Goal: Transaction & Acquisition: Purchase product/service

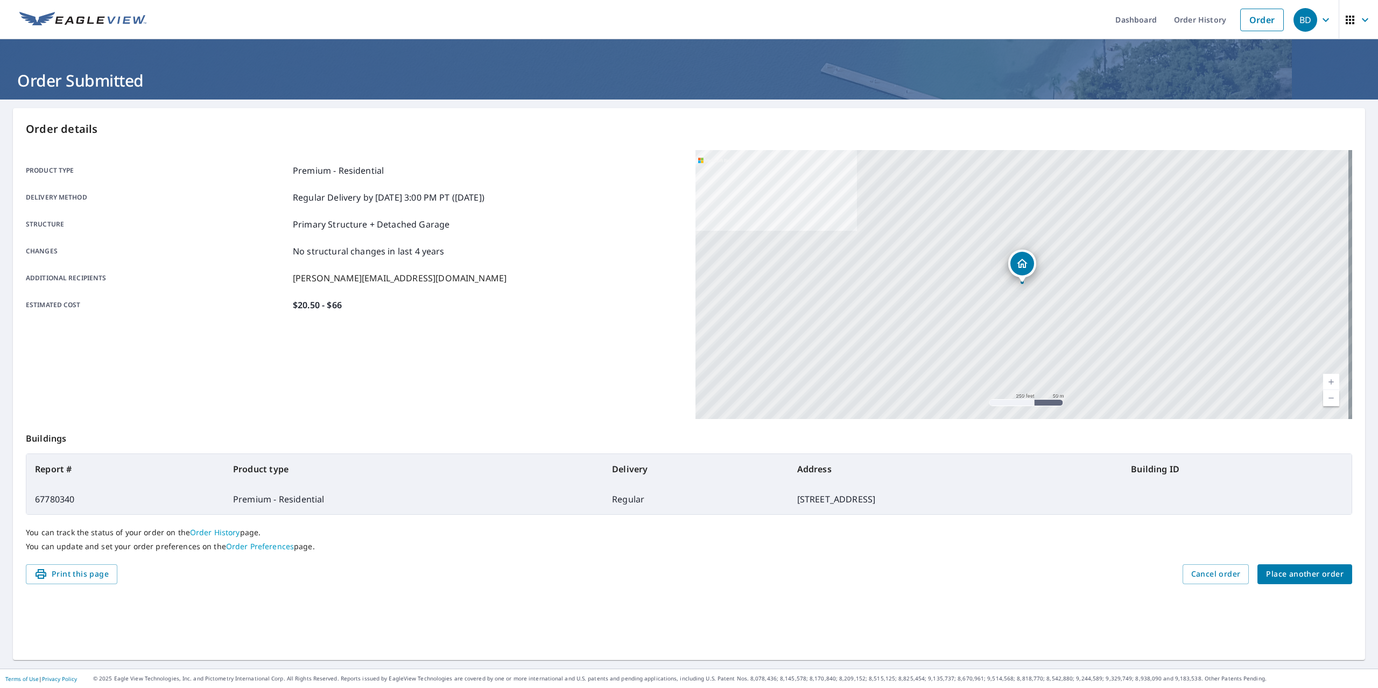
click at [1296, 576] on span "Place another order" at bounding box center [1304, 574] width 77 height 13
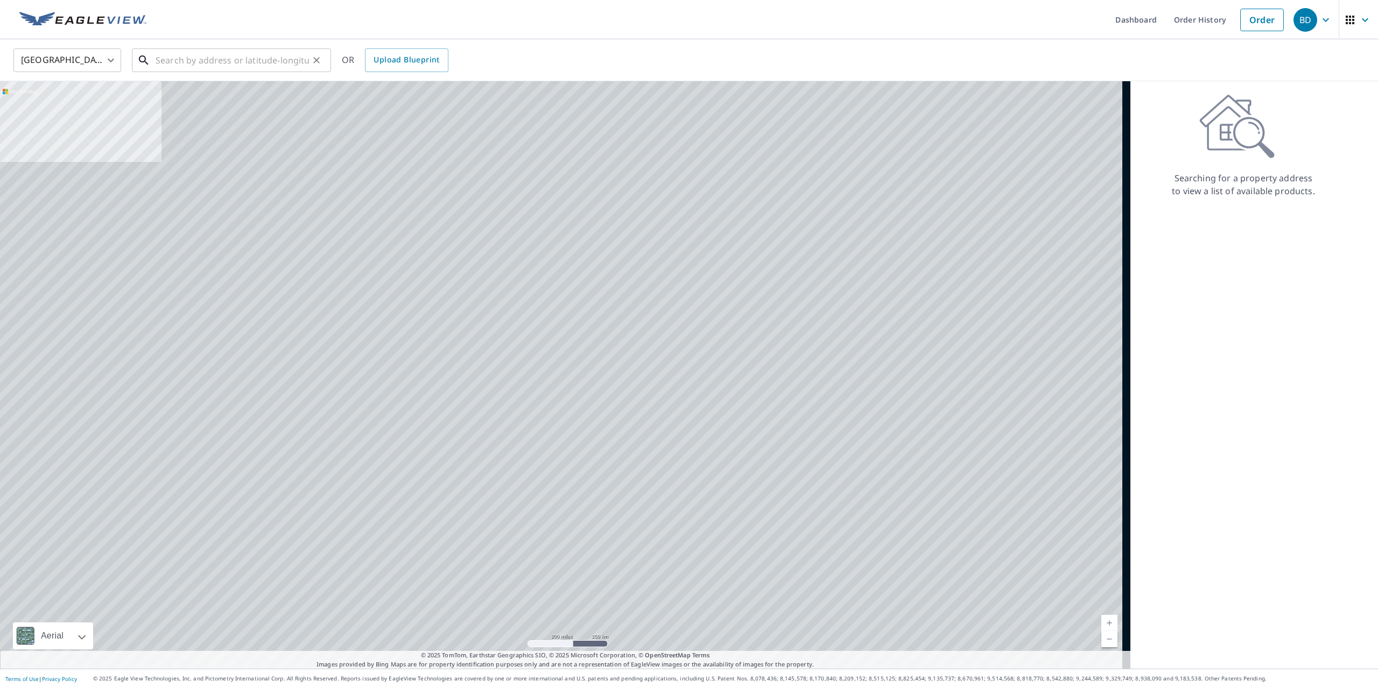
click at [231, 62] on input "text" at bounding box center [232, 60] width 153 height 30
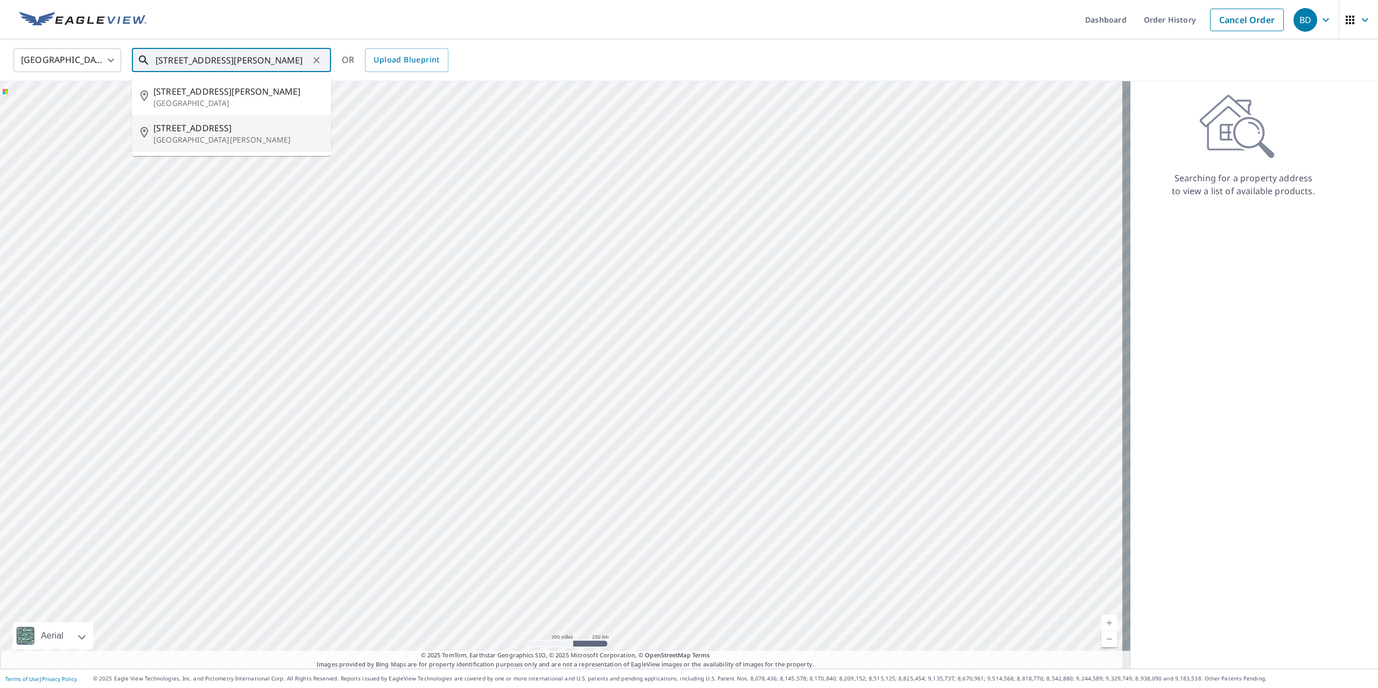
click at [242, 142] on p "[GEOGRAPHIC_DATA][PERSON_NAME]" at bounding box center [237, 140] width 169 height 11
type input "[STREET_ADDRESS][PERSON_NAME]"
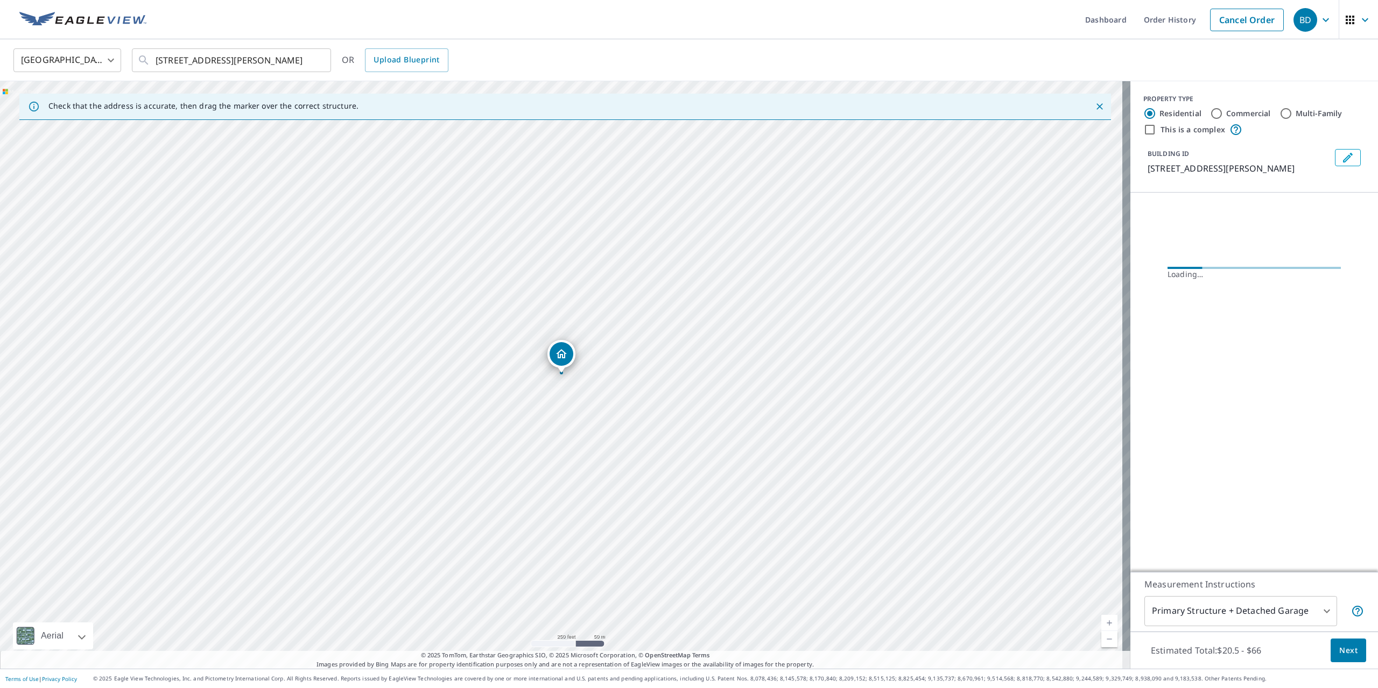
click at [1339, 654] on span "Next" at bounding box center [1348, 650] width 18 height 13
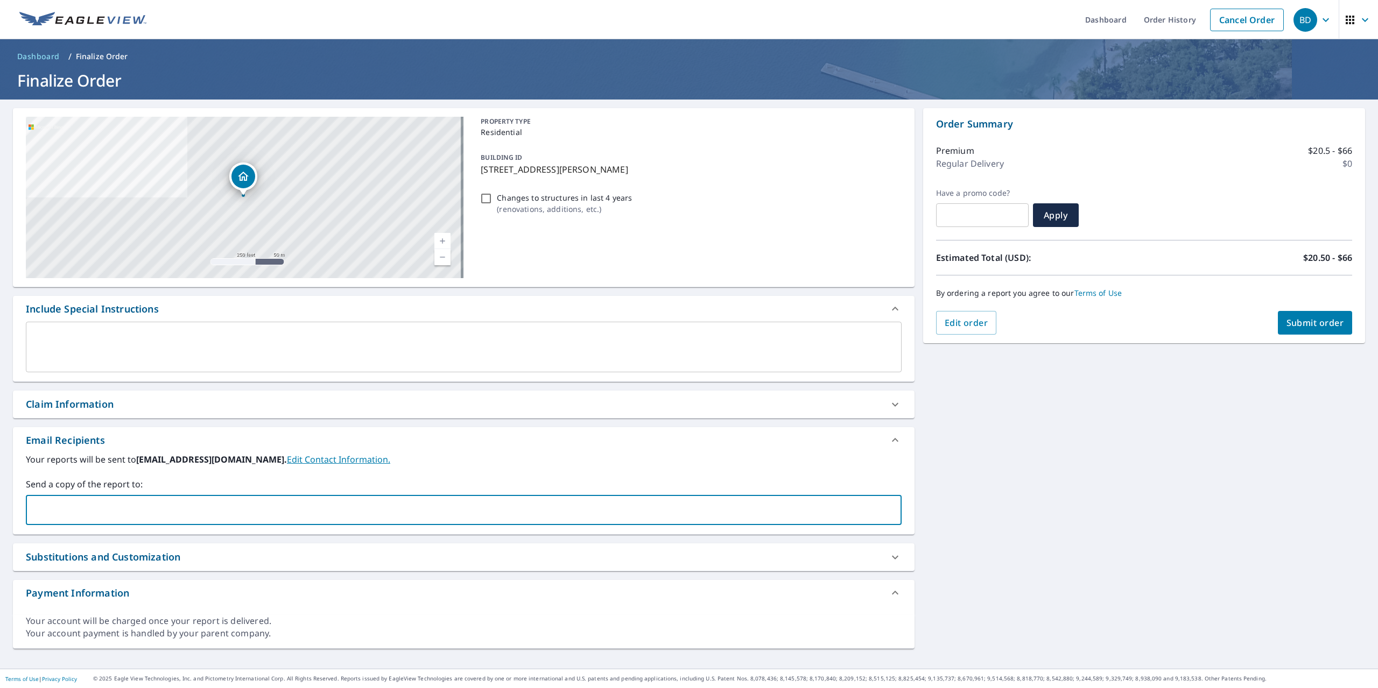
click at [63, 512] on input "text" at bounding box center [456, 510] width 850 height 20
type input "[EMAIL_ADDRESS][DOMAIN_NAME]"
click at [1290, 325] on span "Submit order" at bounding box center [1315, 323] width 58 height 12
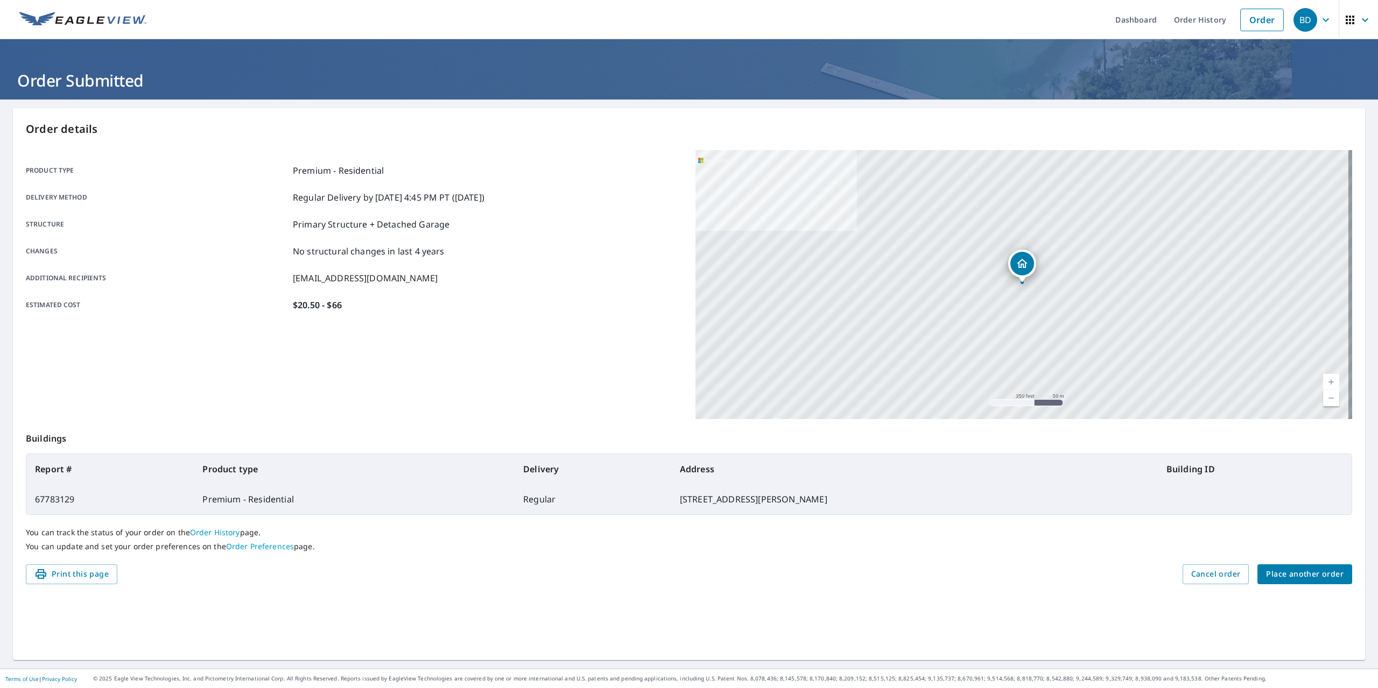
click at [1306, 570] on span "Place another order" at bounding box center [1304, 574] width 77 height 13
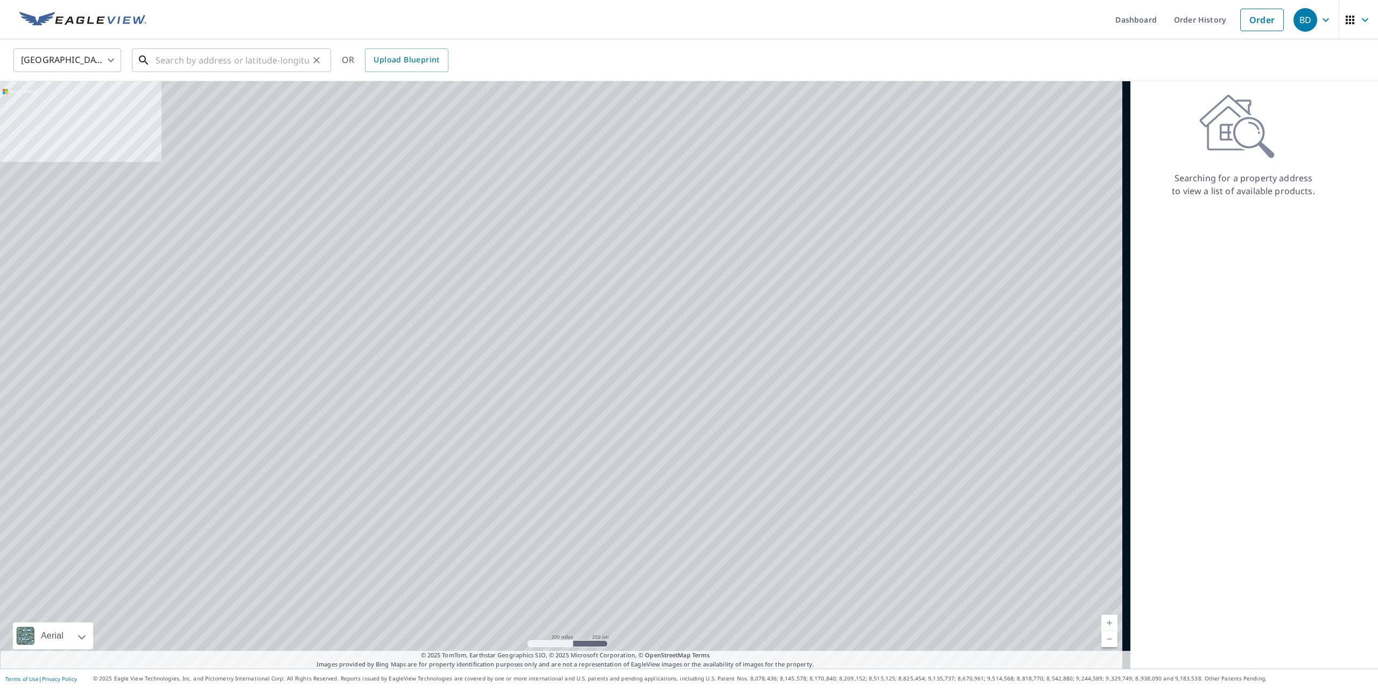
click at [181, 60] on input "text" at bounding box center [232, 60] width 153 height 30
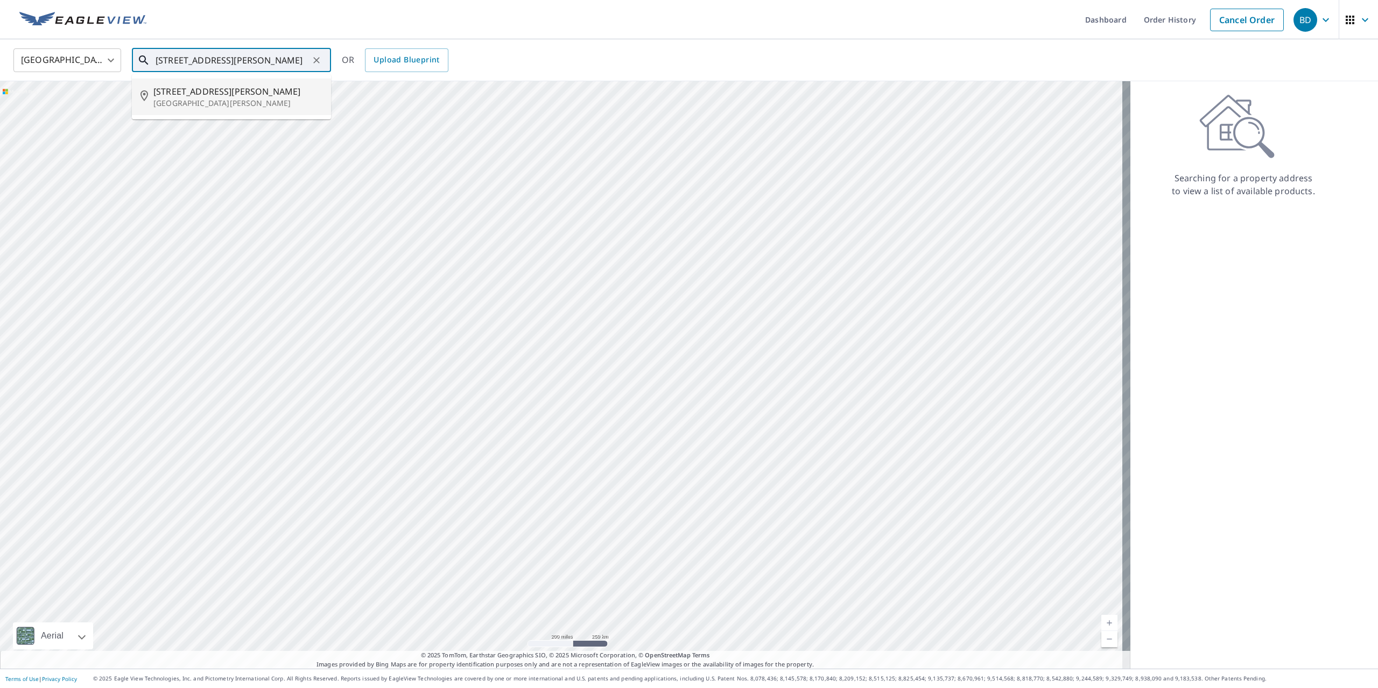
click at [165, 108] on p "[GEOGRAPHIC_DATA][PERSON_NAME]" at bounding box center [237, 103] width 169 height 11
type input "[STREET_ADDRESS][PERSON_NAME][PERSON_NAME]"
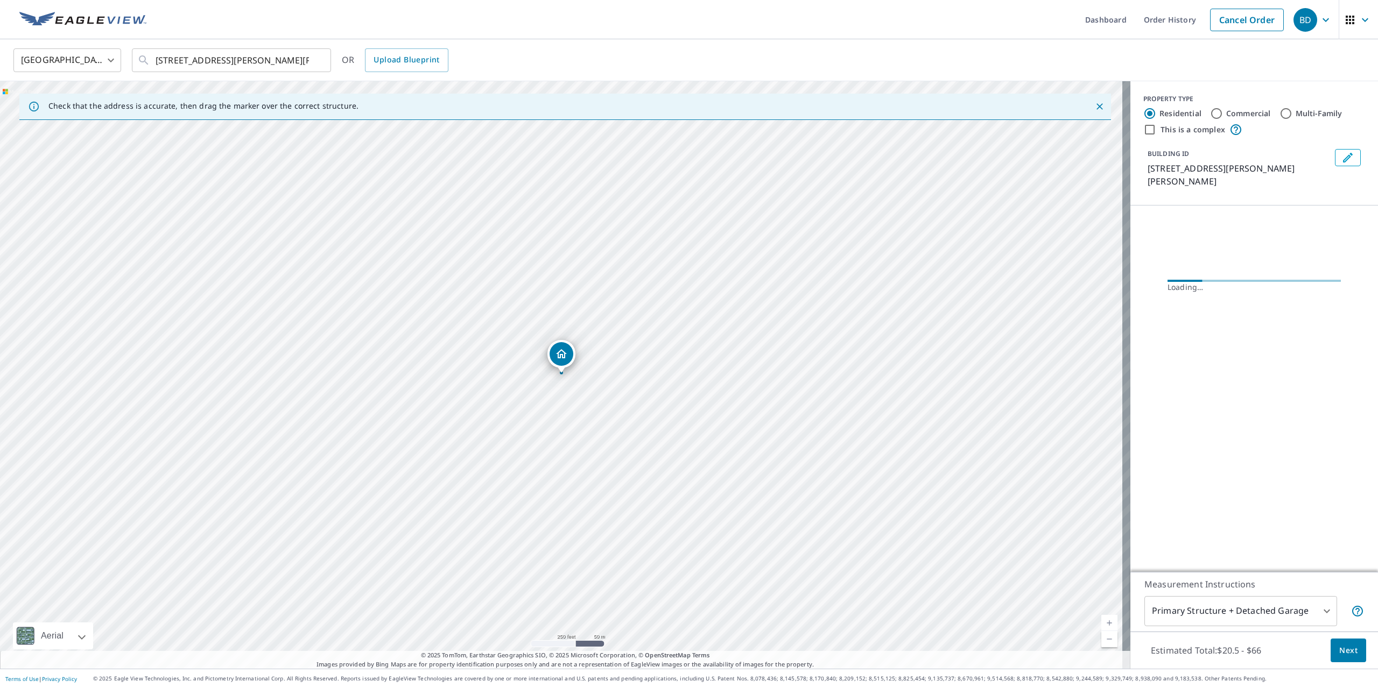
click at [1339, 648] on span "Next" at bounding box center [1348, 650] width 18 height 13
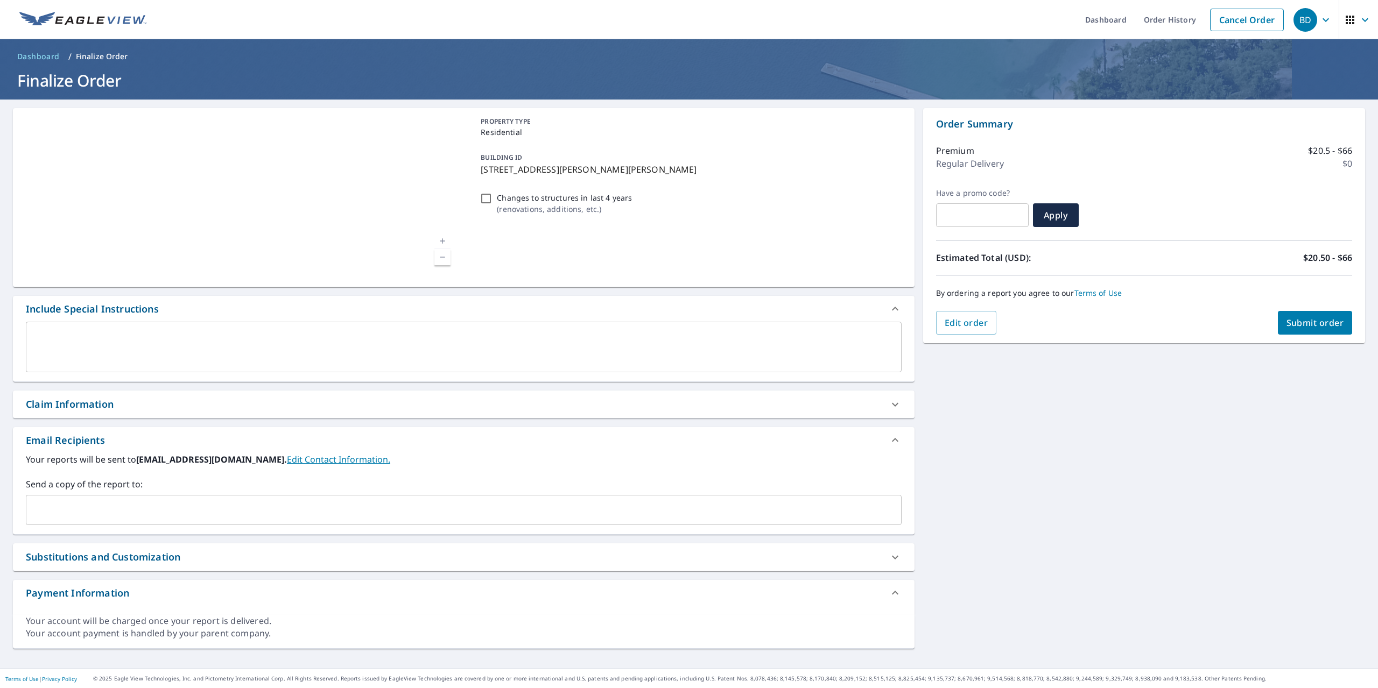
click at [103, 518] on input "text" at bounding box center [456, 510] width 850 height 20
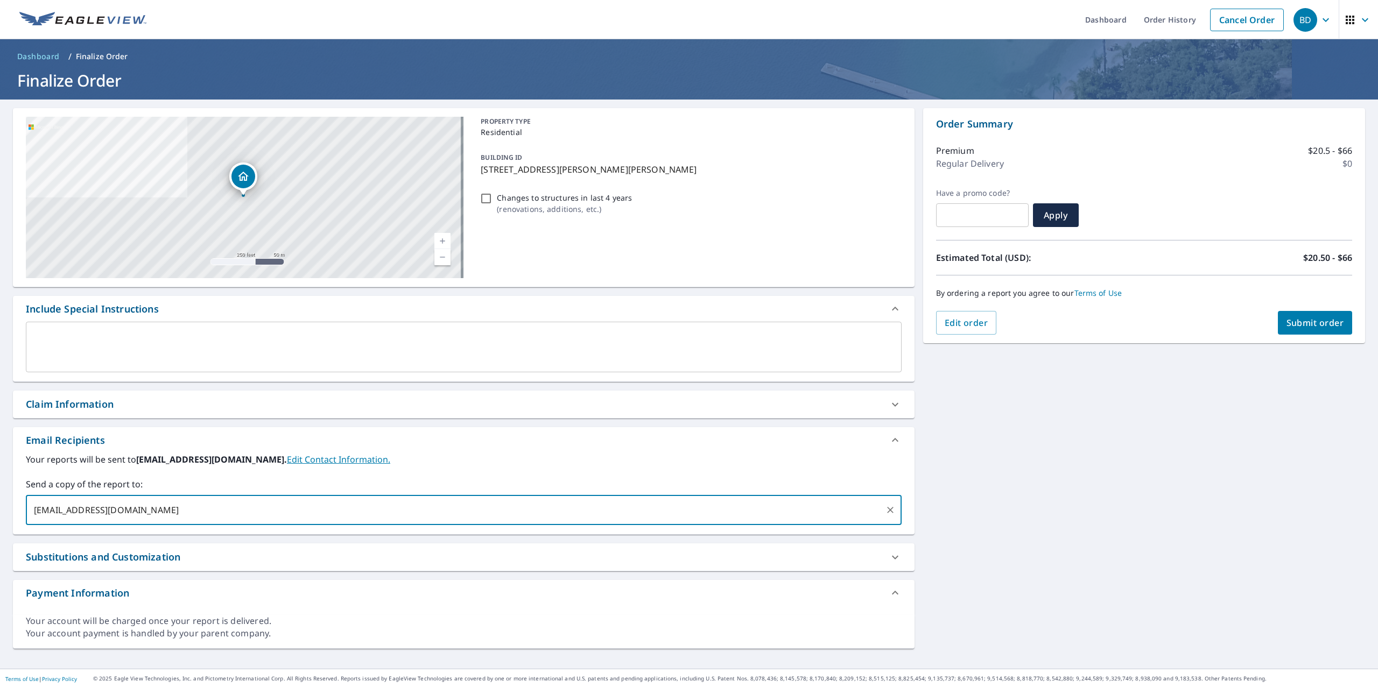
type input "[EMAIL_ADDRESS][DOMAIN_NAME]"
click at [1322, 326] on span "Submit order" at bounding box center [1315, 323] width 58 height 12
